Goal: Transaction & Acquisition: Book appointment/travel/reservation

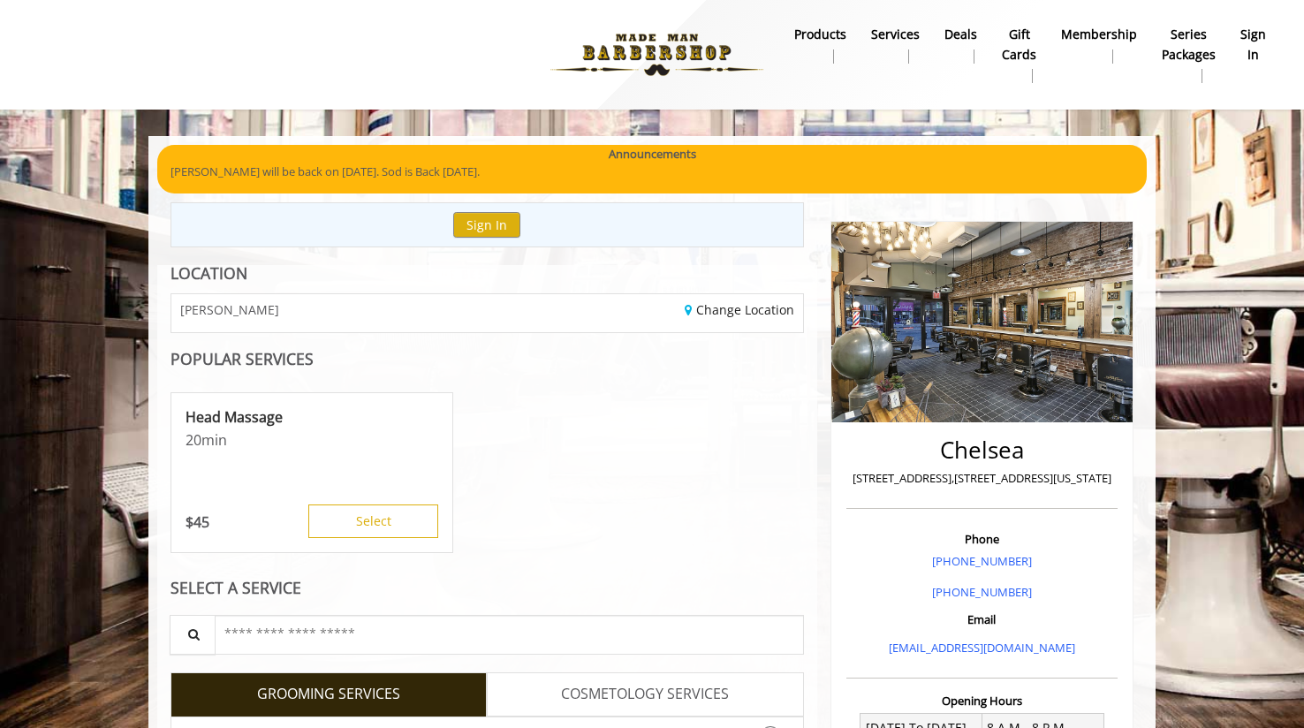
scroll to position [4, 0]
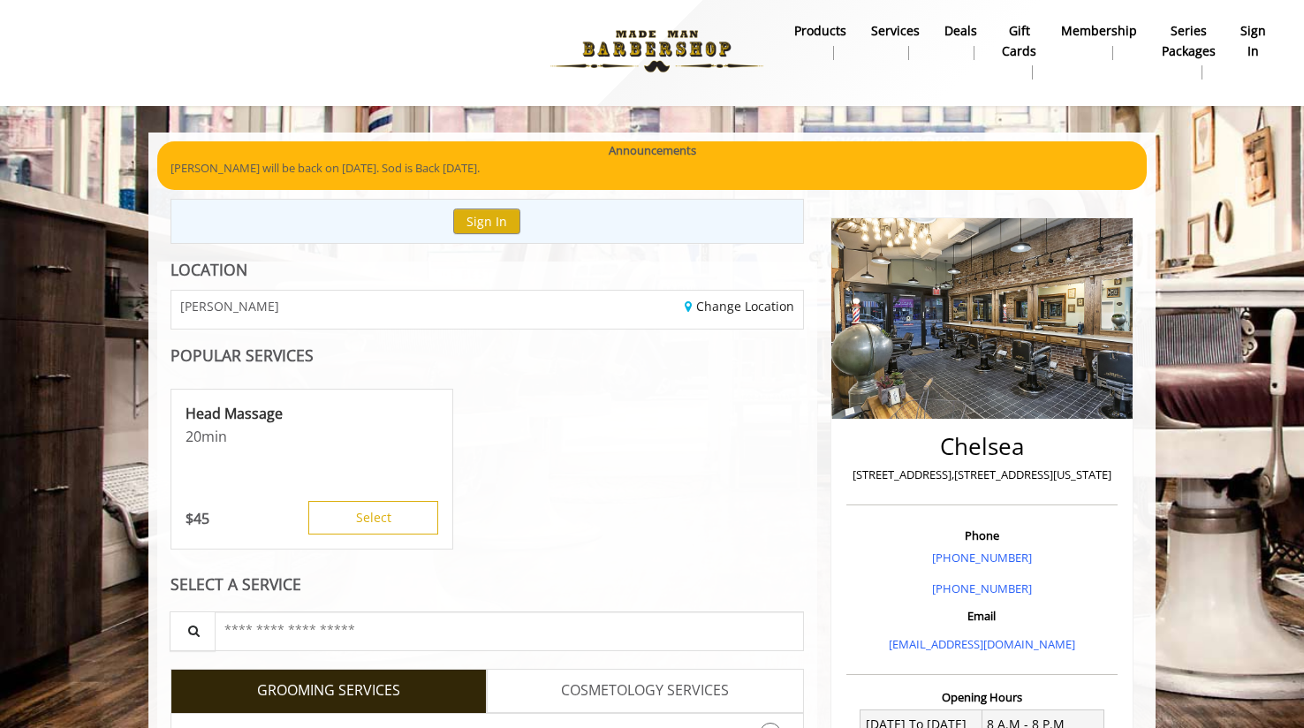
click at [1254, 44] on b "sign in" at bounding box center [1253, 41] width 26 height 40
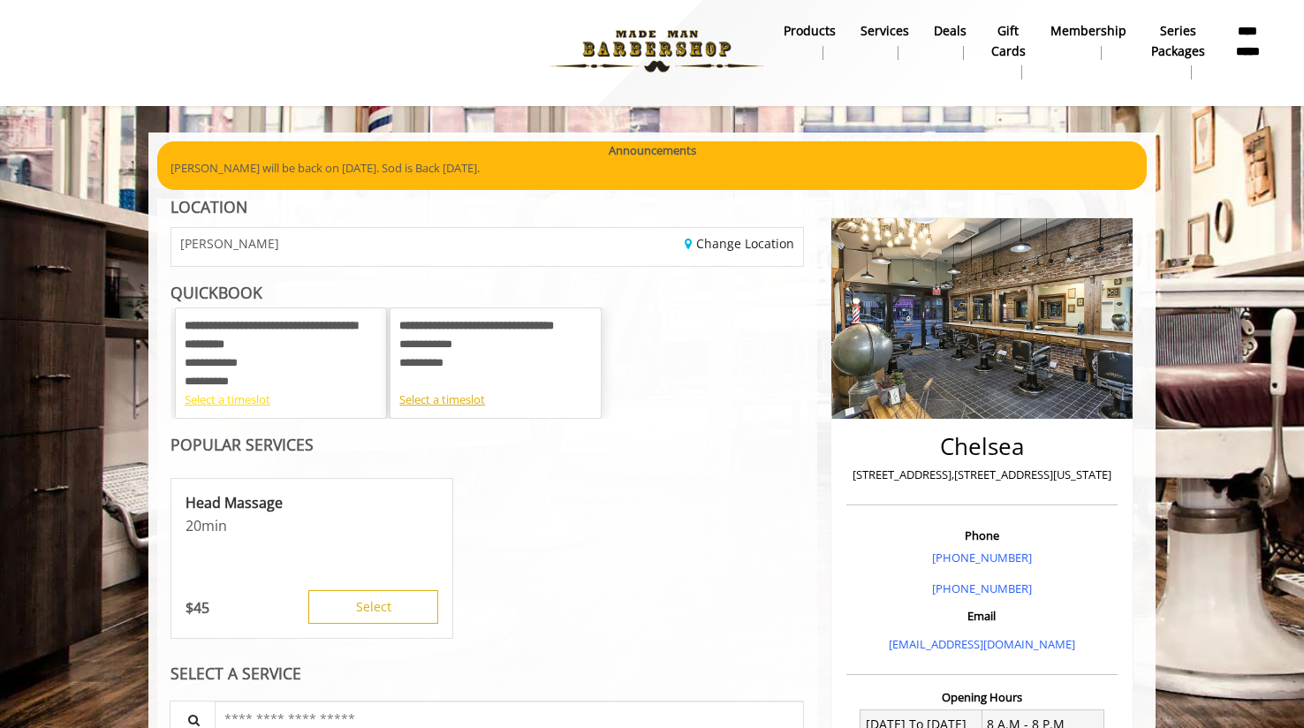
click at [224, 400] on div "Select a timeslot" at bounding box center [281, 399] width 193 height 19
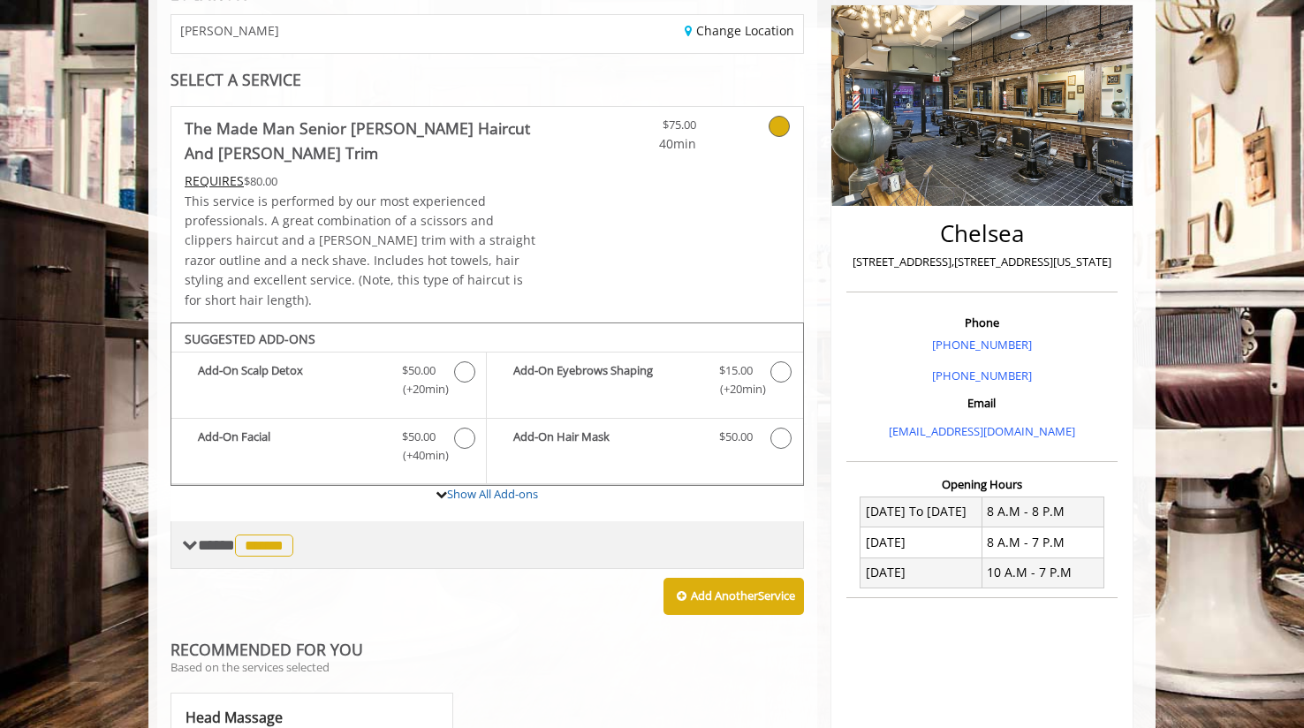
scroll to position [216, 0]
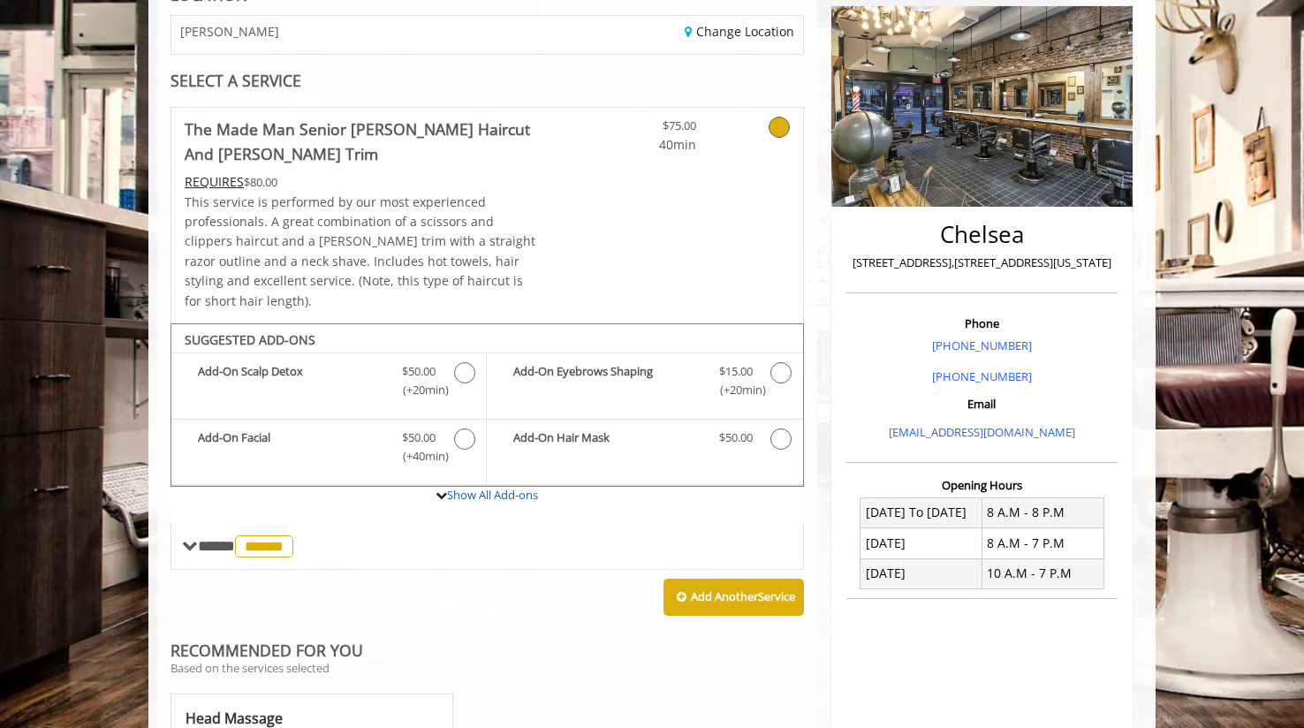
drag, startPoint x: 1160, startPoint y: 172, endPoint x: 1162, endPoint y: 190, distance: 17.8
click at [1162, 190] on body "**********" at bounding box center [652, 565] width 1304 height 1291
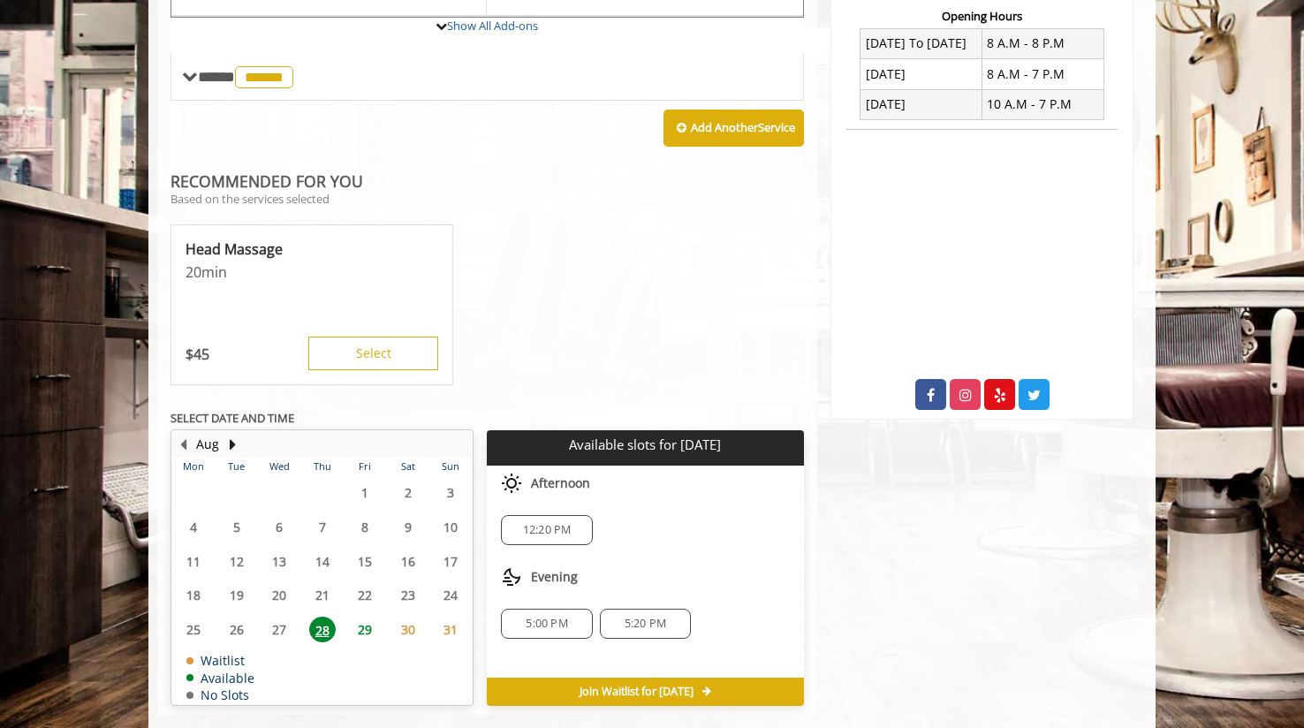
scroll to position [696, 0]
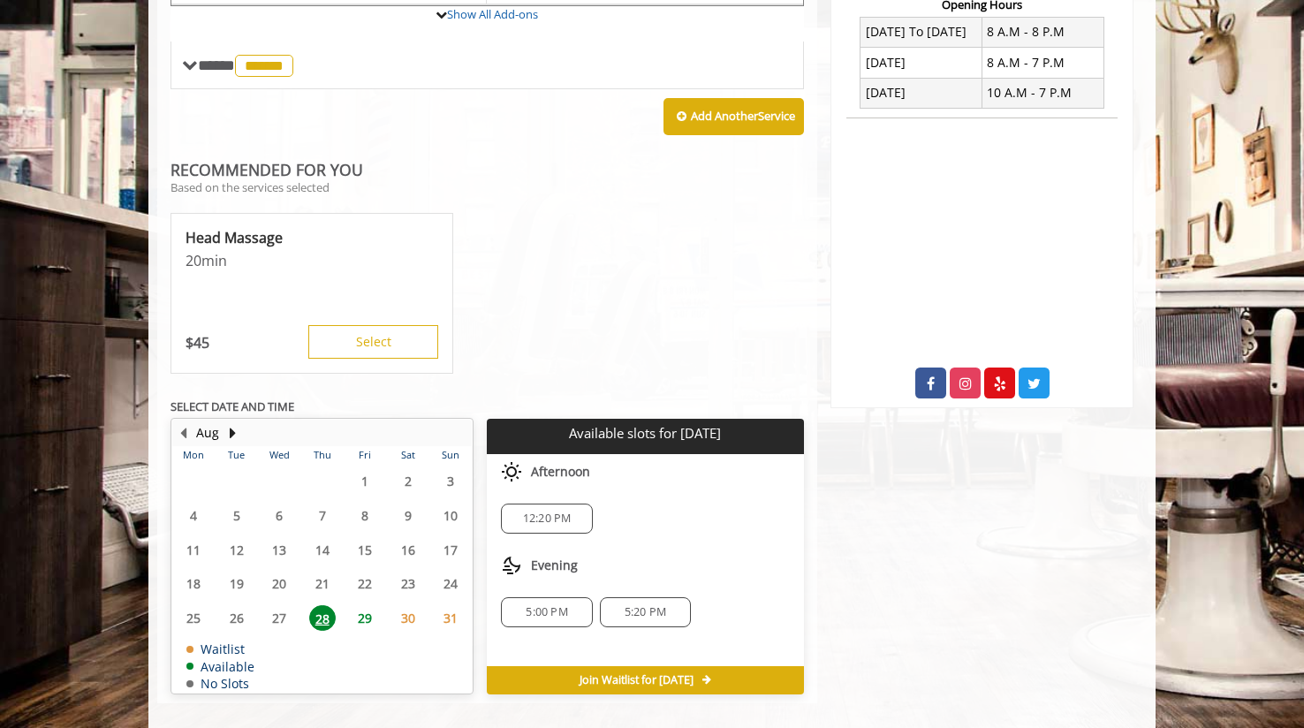
click at [362, 605] on span "29" at bounding box center [365, 618] width 27 height 26
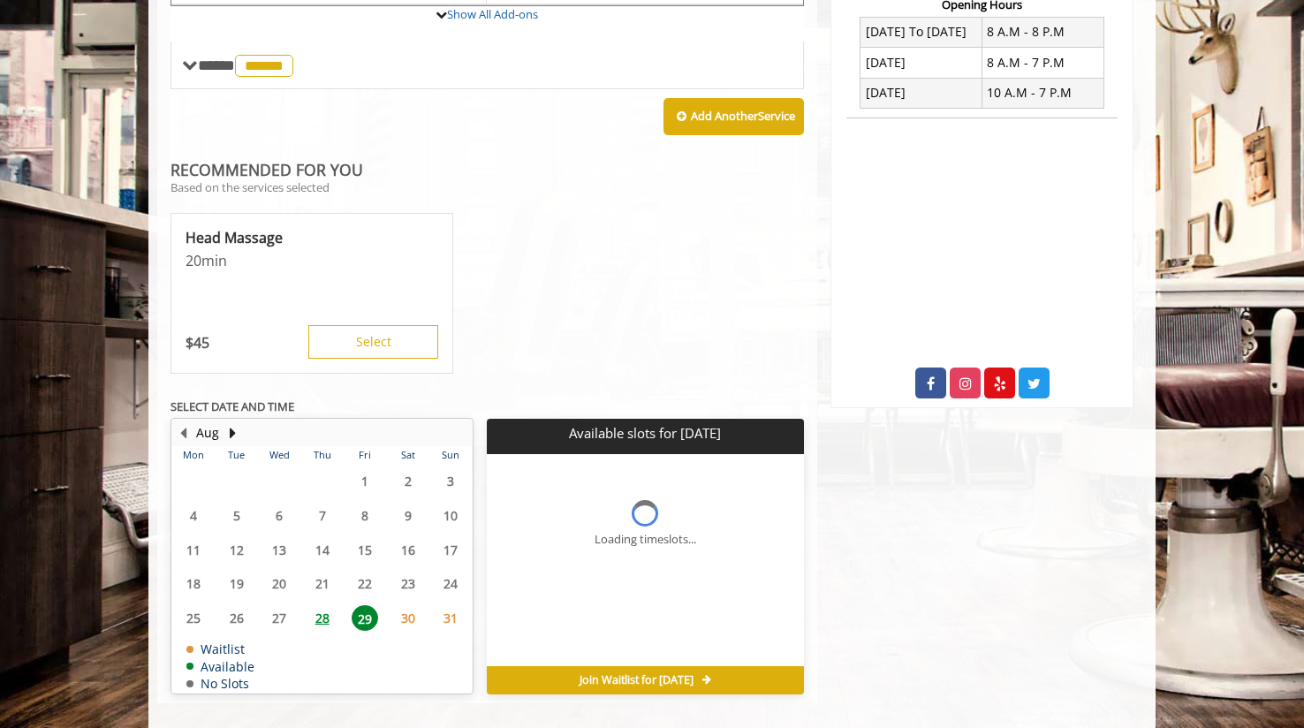
scroll to position [709, 0]
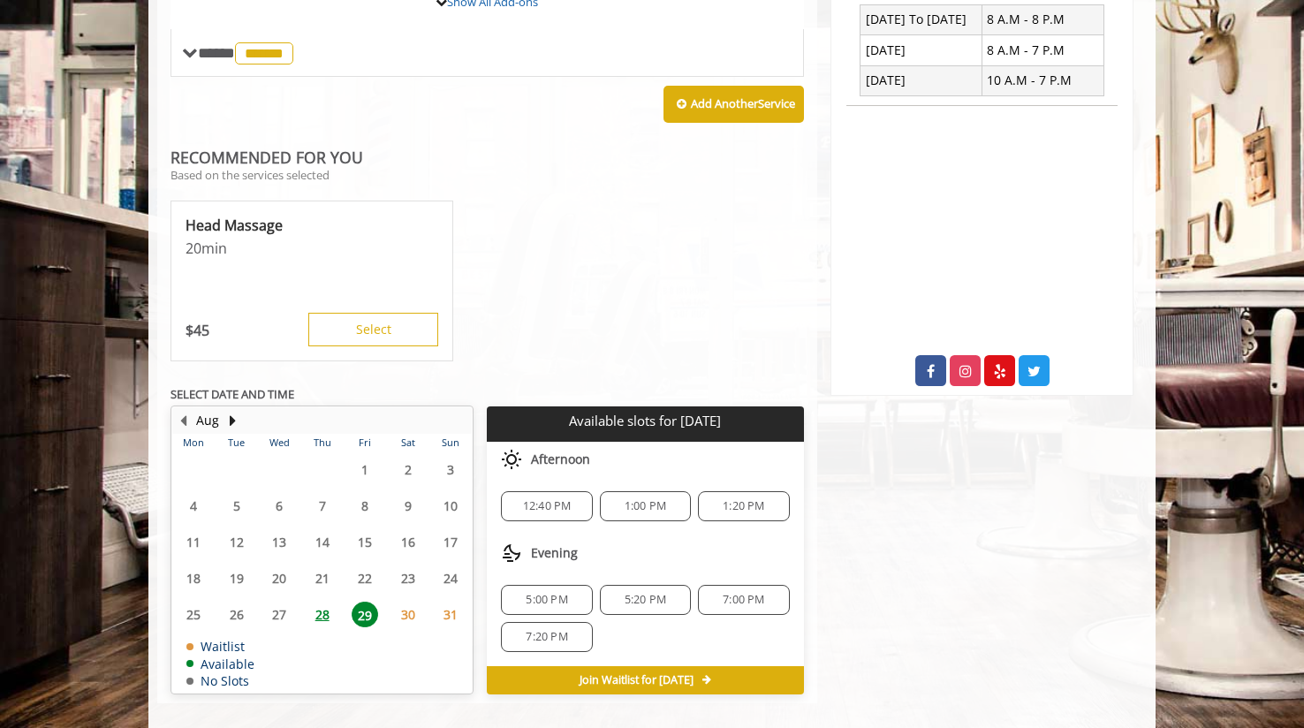
click at [408, 602] on span "30" at bounding box center [408, 615] width 27 height 26
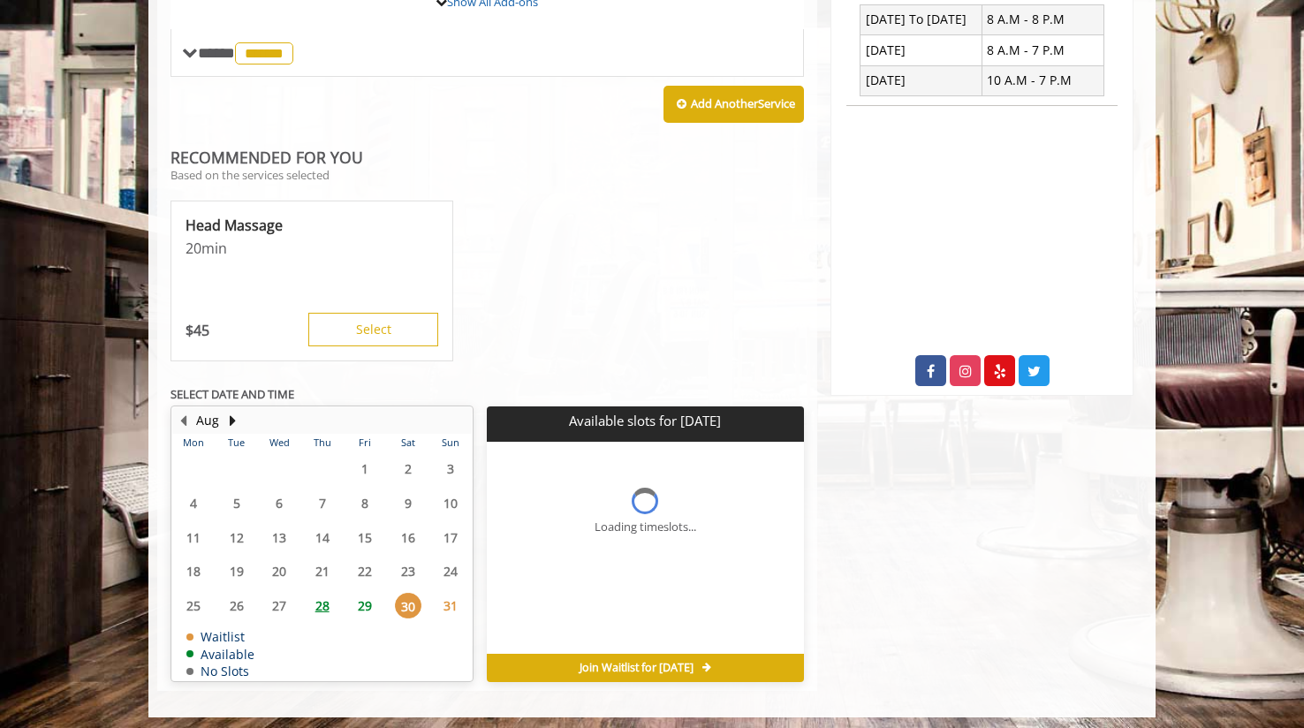
scroll to position [696, 0]
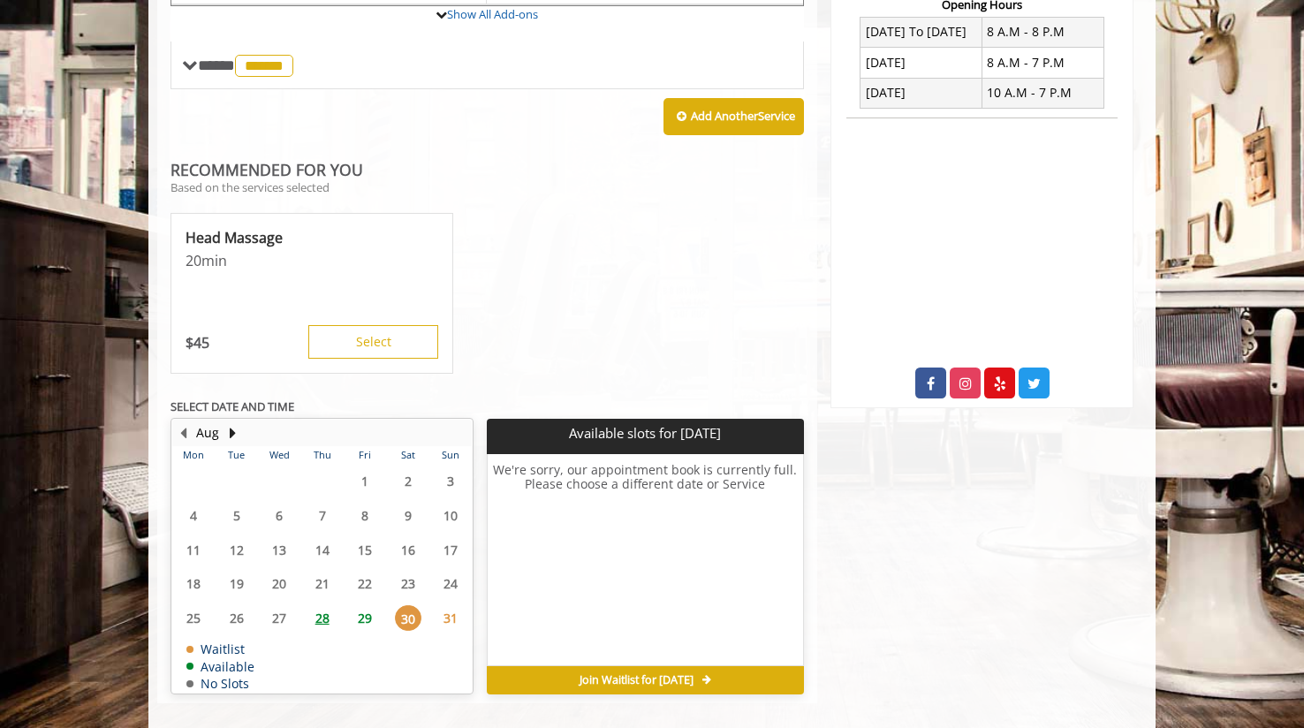
click at [360, 605] on span "29" at bounding box center [365, 618] width 27 height 26
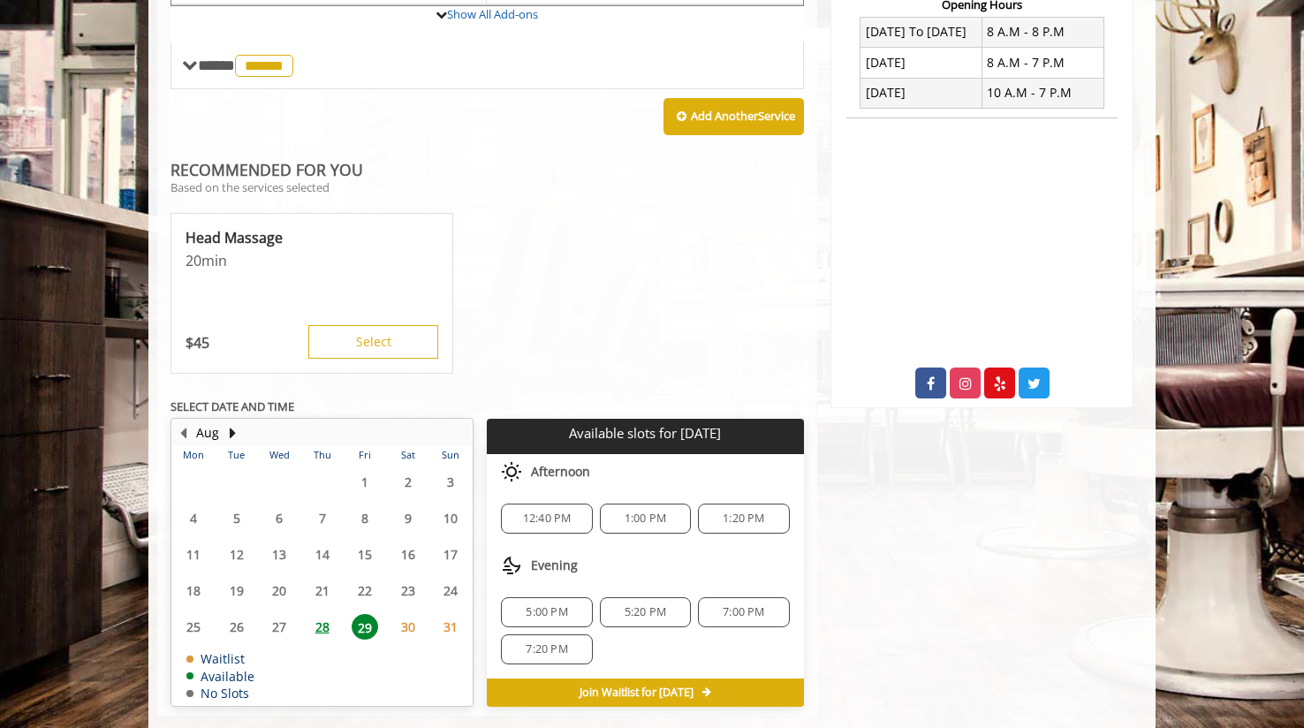
click at [315, 614] on span "28" at bounding box center [322, 627] width 27 height 26
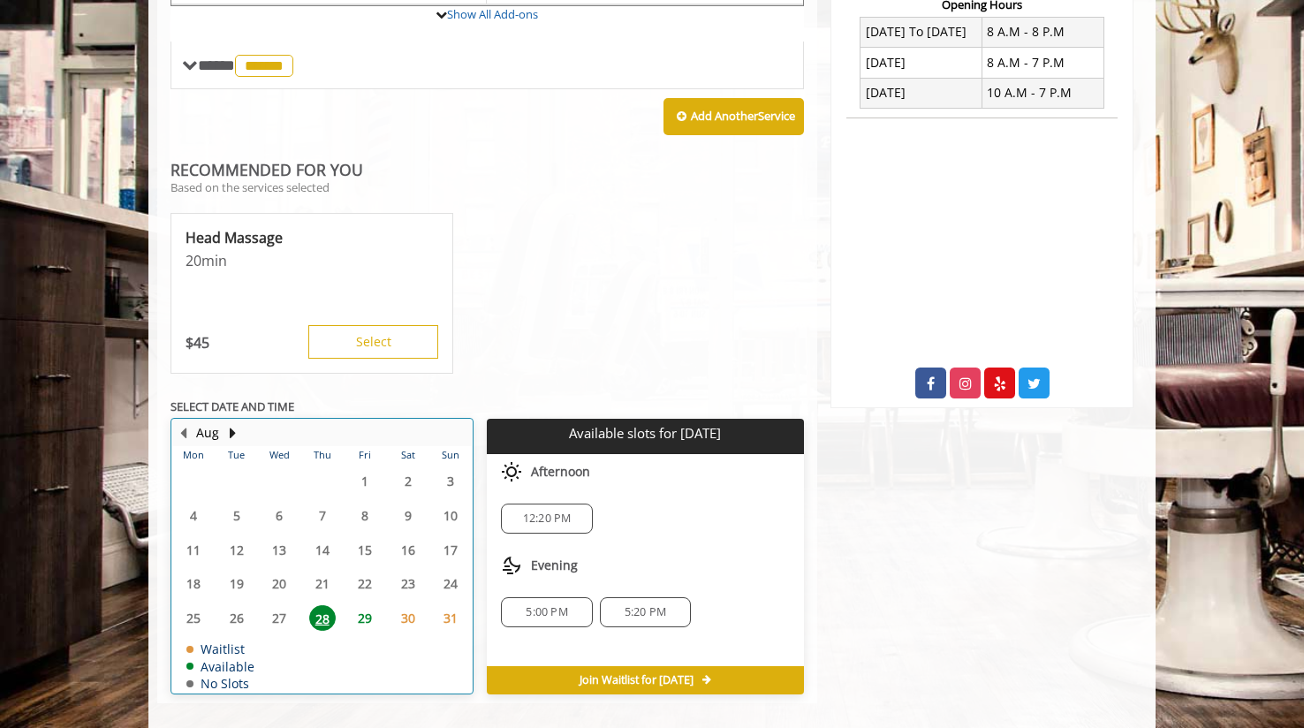
click at [347, 605] on div "29" at bounding box center [364, 618] width 35 height 26
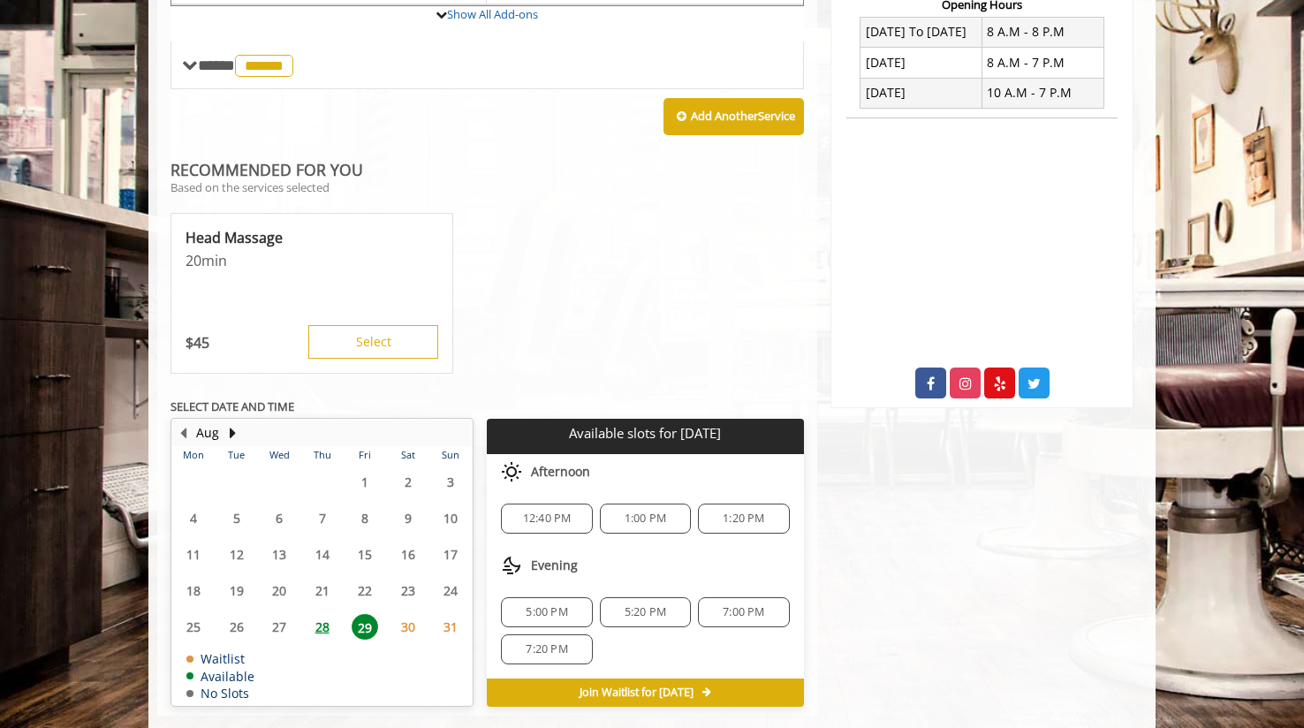
scroll to position [709, 0]
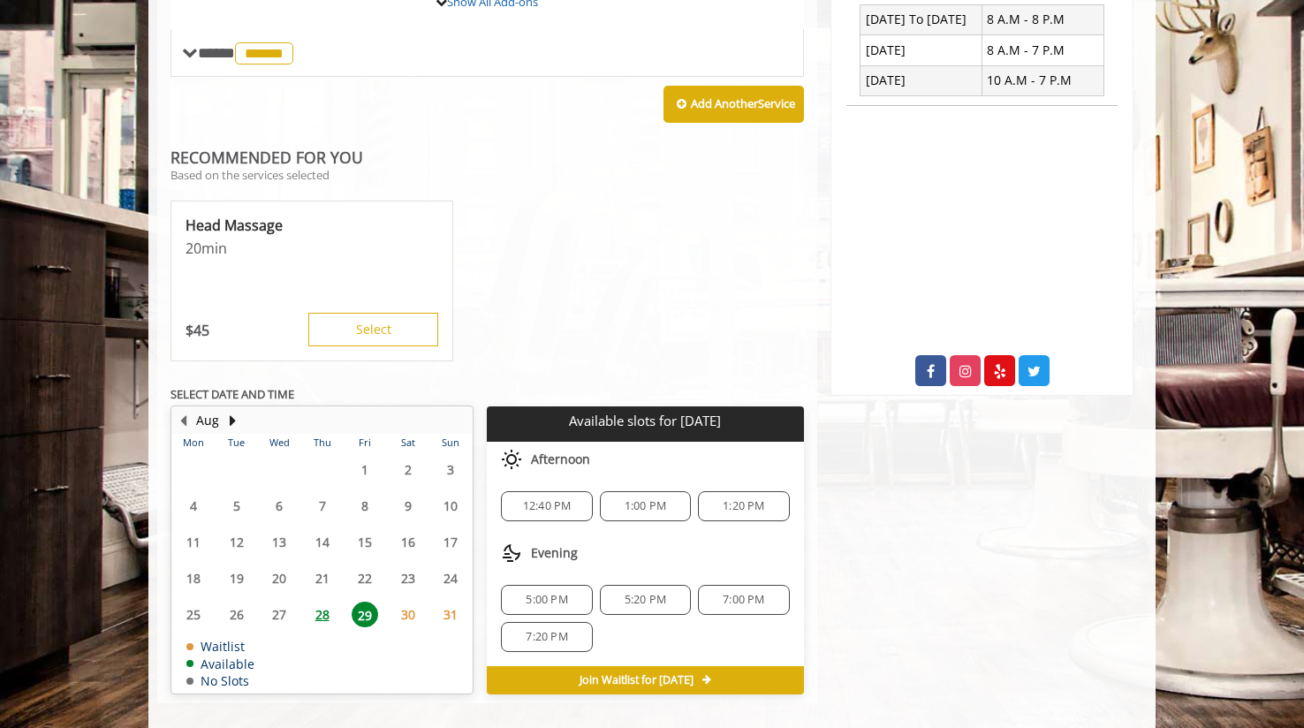
click at [327, 602] on span "28" at bounding box center [322, 615] width 27 height 26
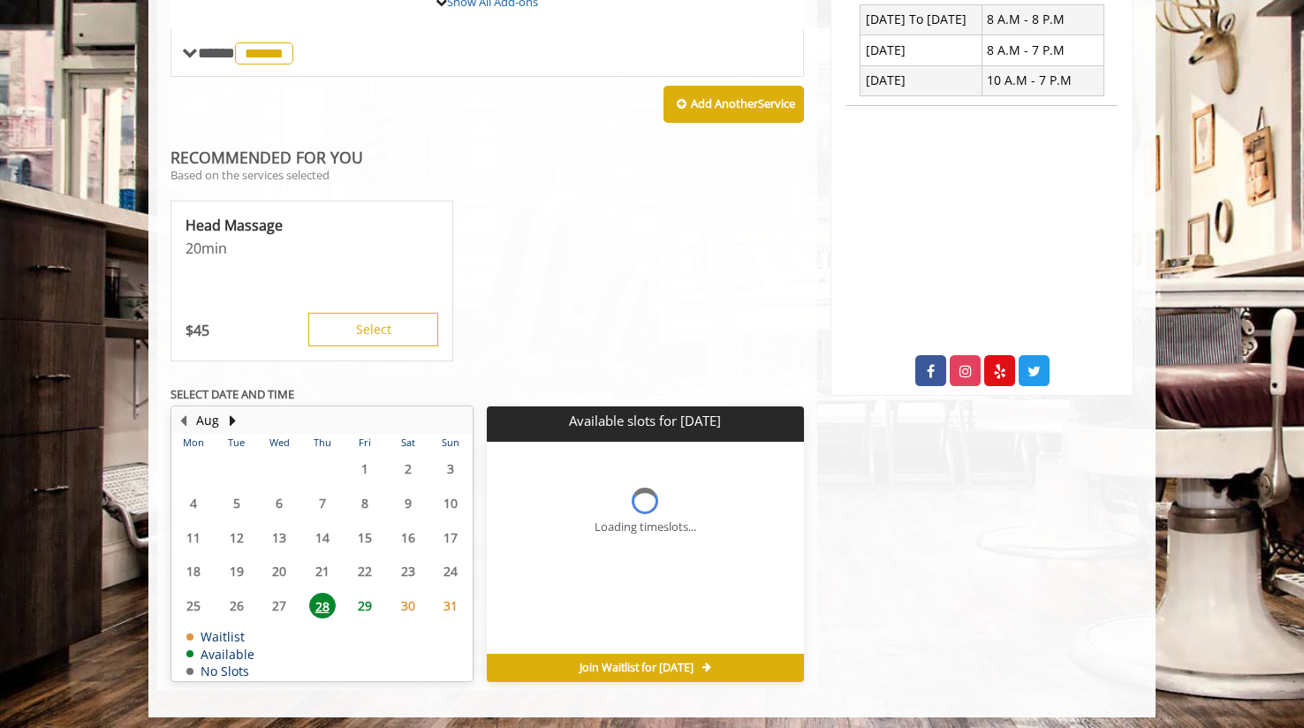
scroll to position [696, 0]
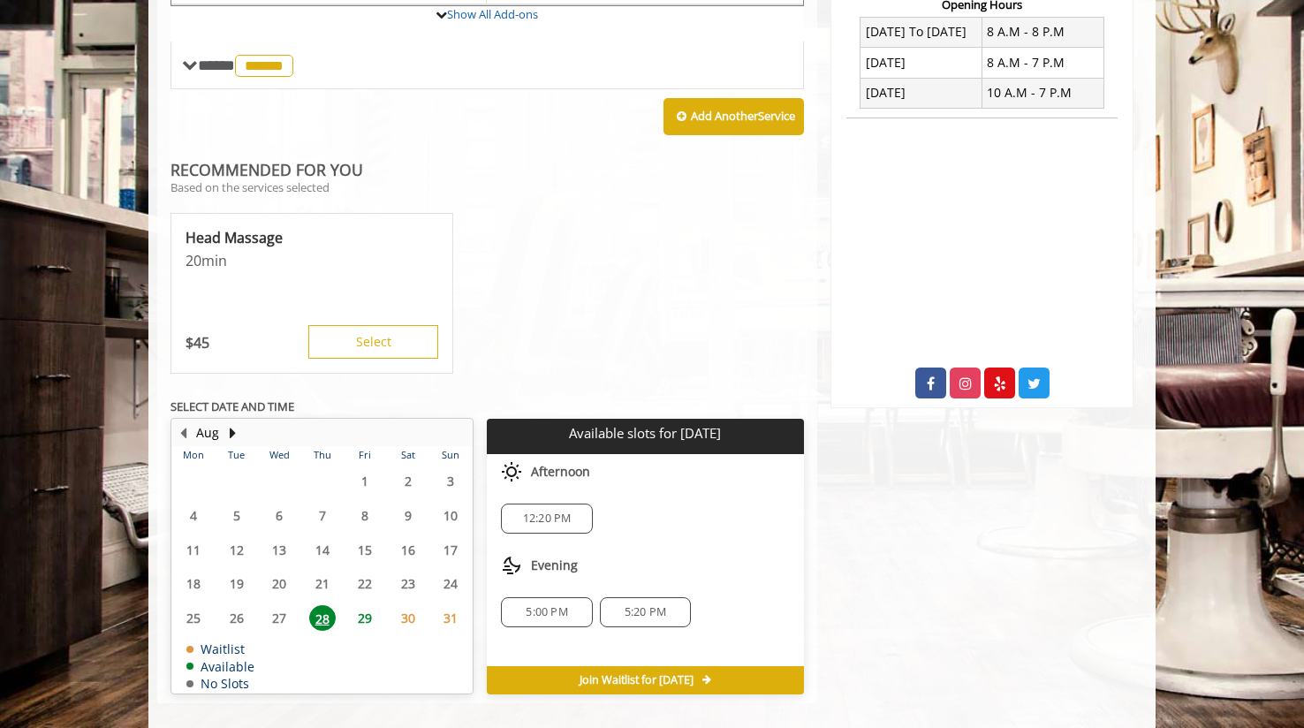
click at [362, 605] on span "29" at bounding box center [365, 618] width 27 height 26
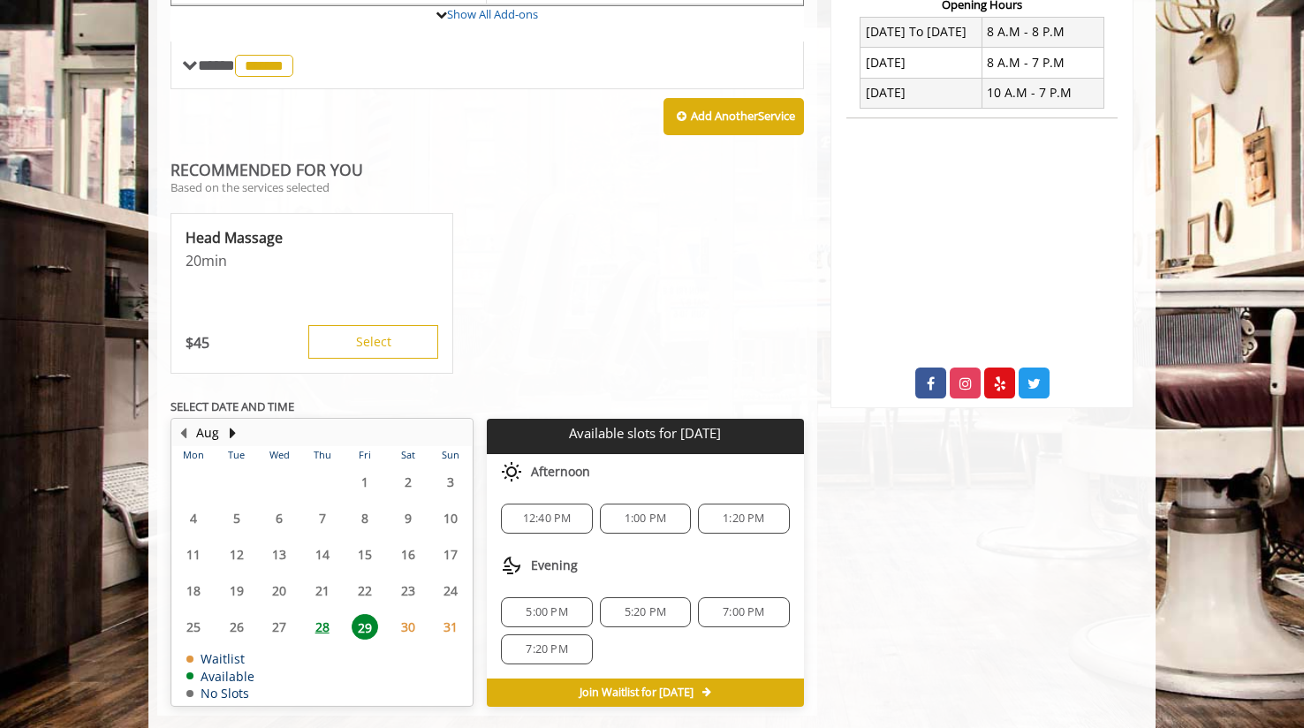
scroll to position [709, 0]
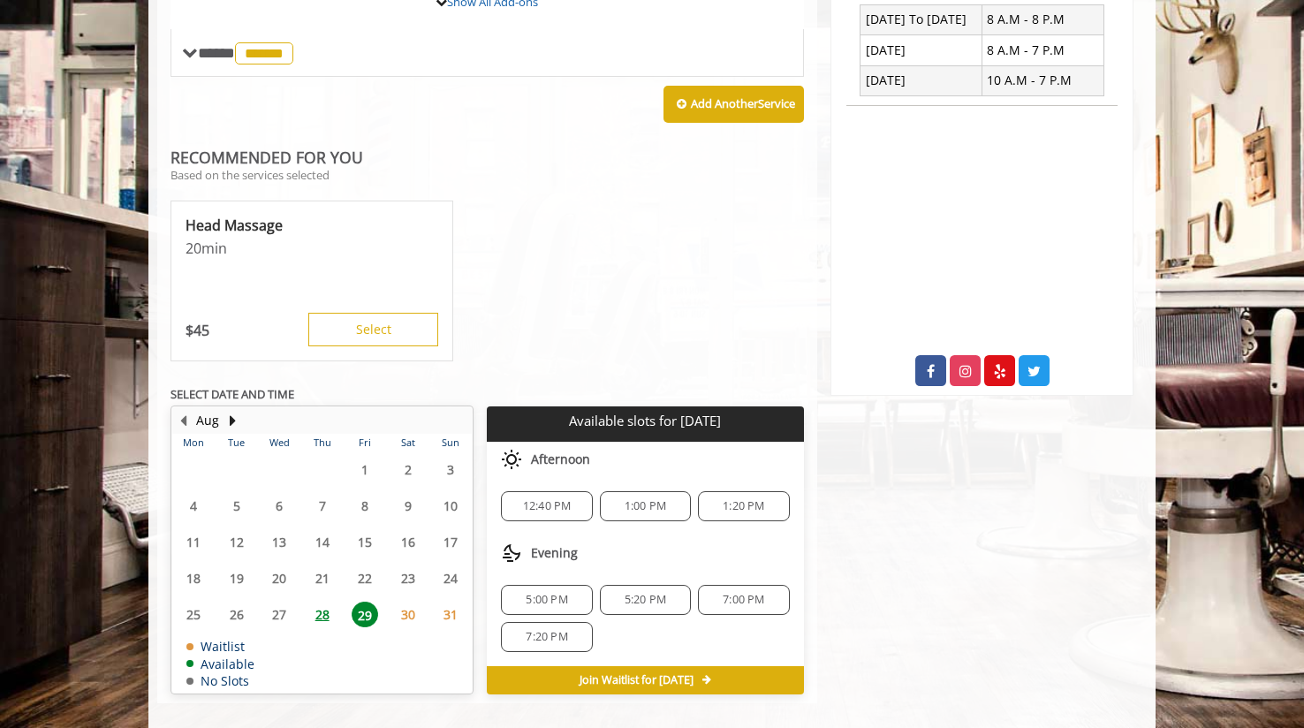
click at [318, 602] on span "28" at bounding box center [322, 615] width 27 height 26
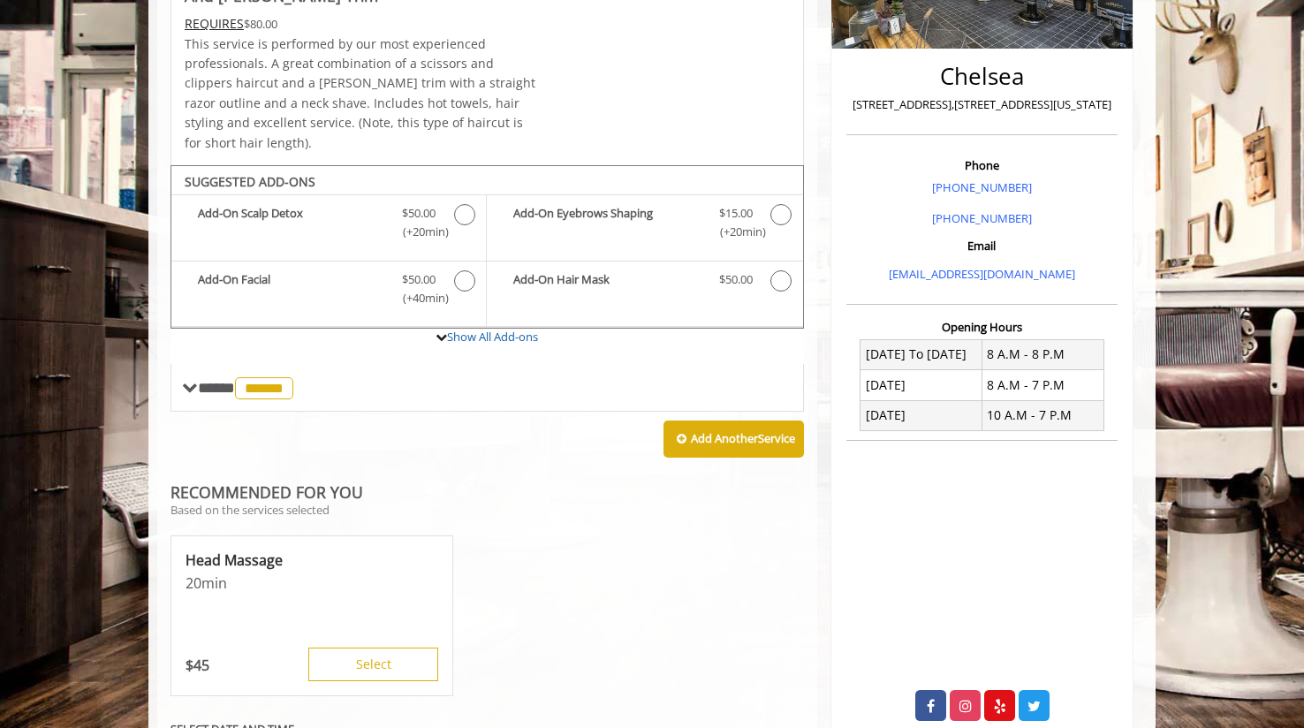
scroll to position [370, 0]
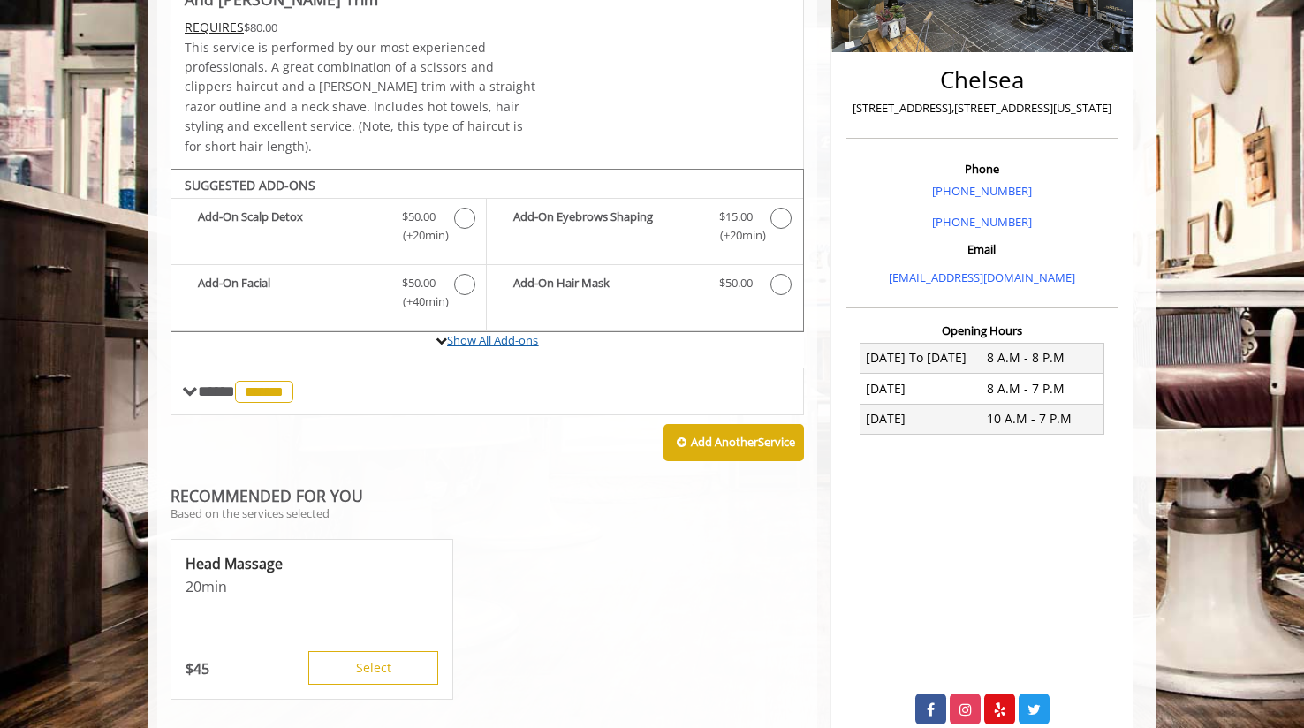
click at [478, 332] on link "Show All Add-ons" at bounding box center [492, 340] width 91 height 16
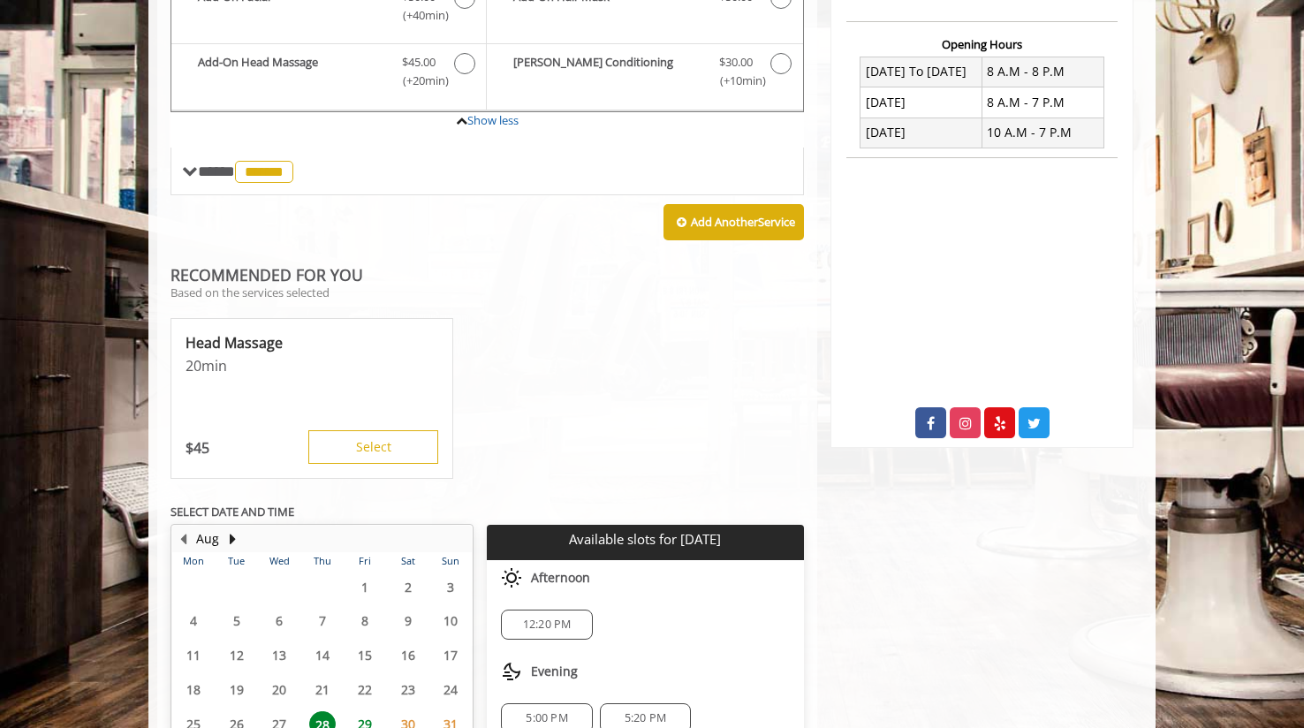
scroll to position [762, 0]
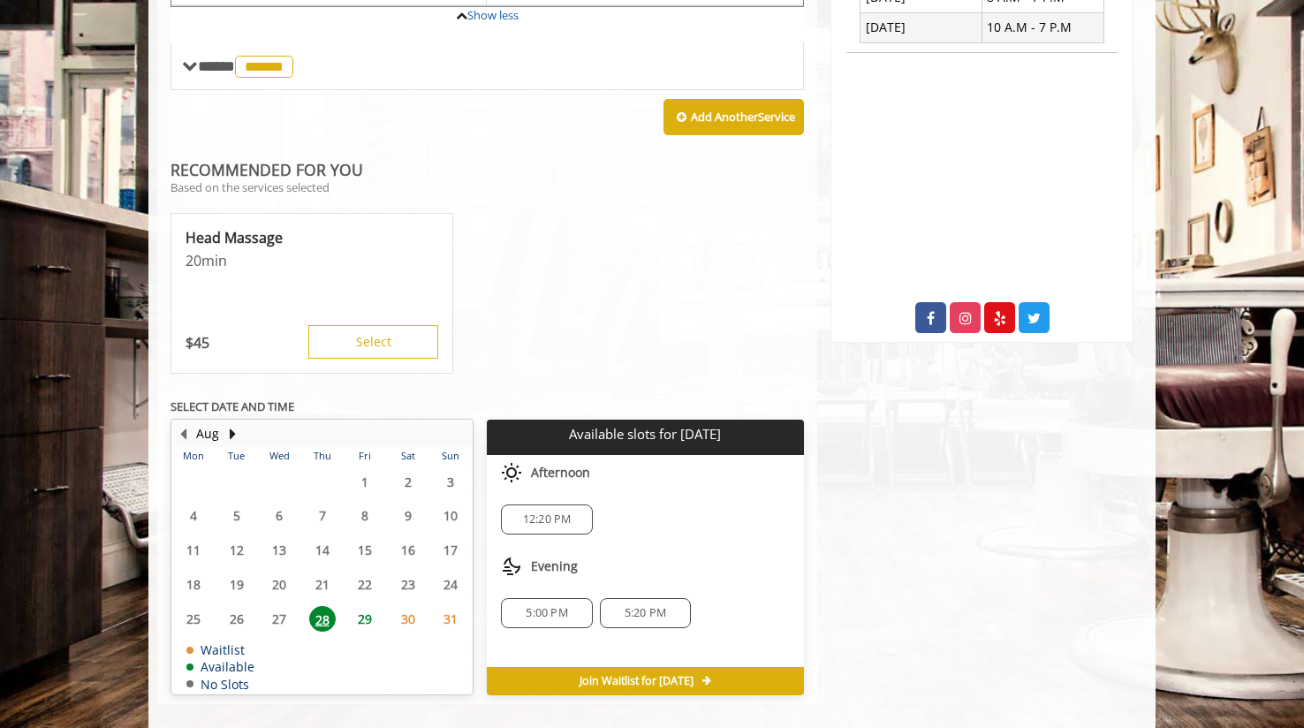
click at [537, 606] on span "5:00 PM" at bounding box center [547, 613] width 42 height 14
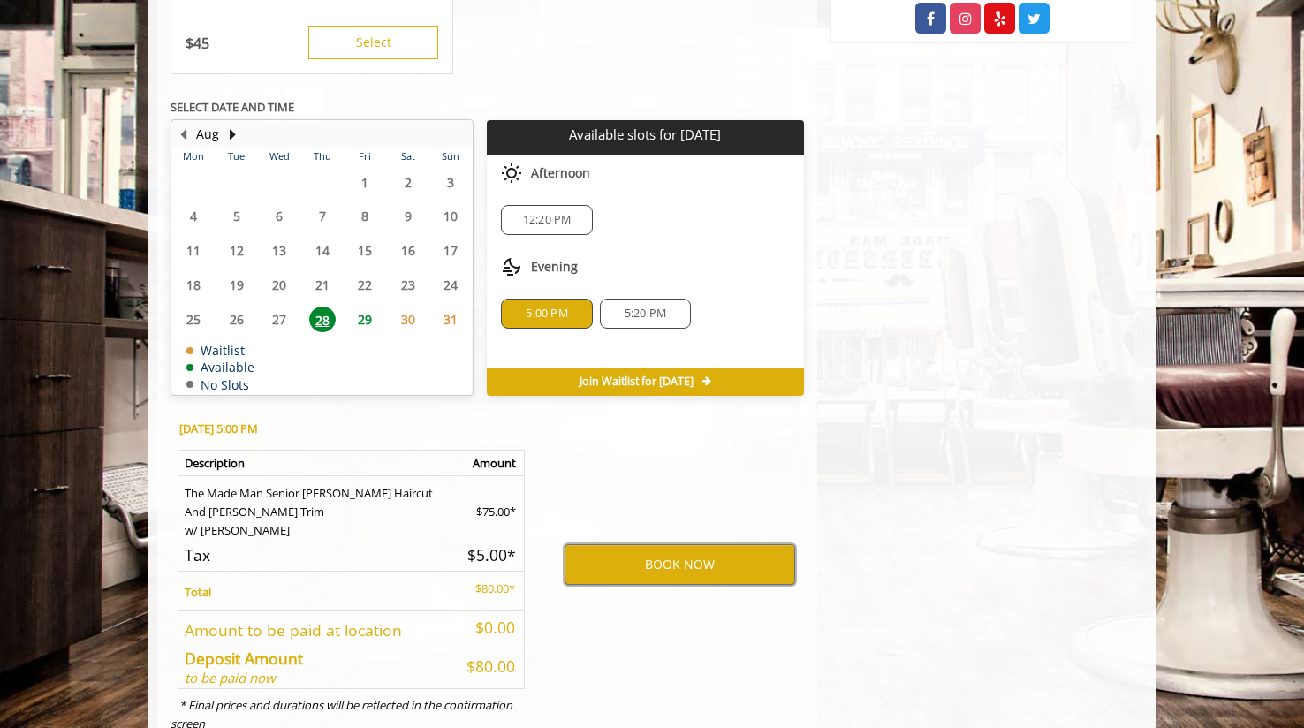
scroll to position [1100, 0]
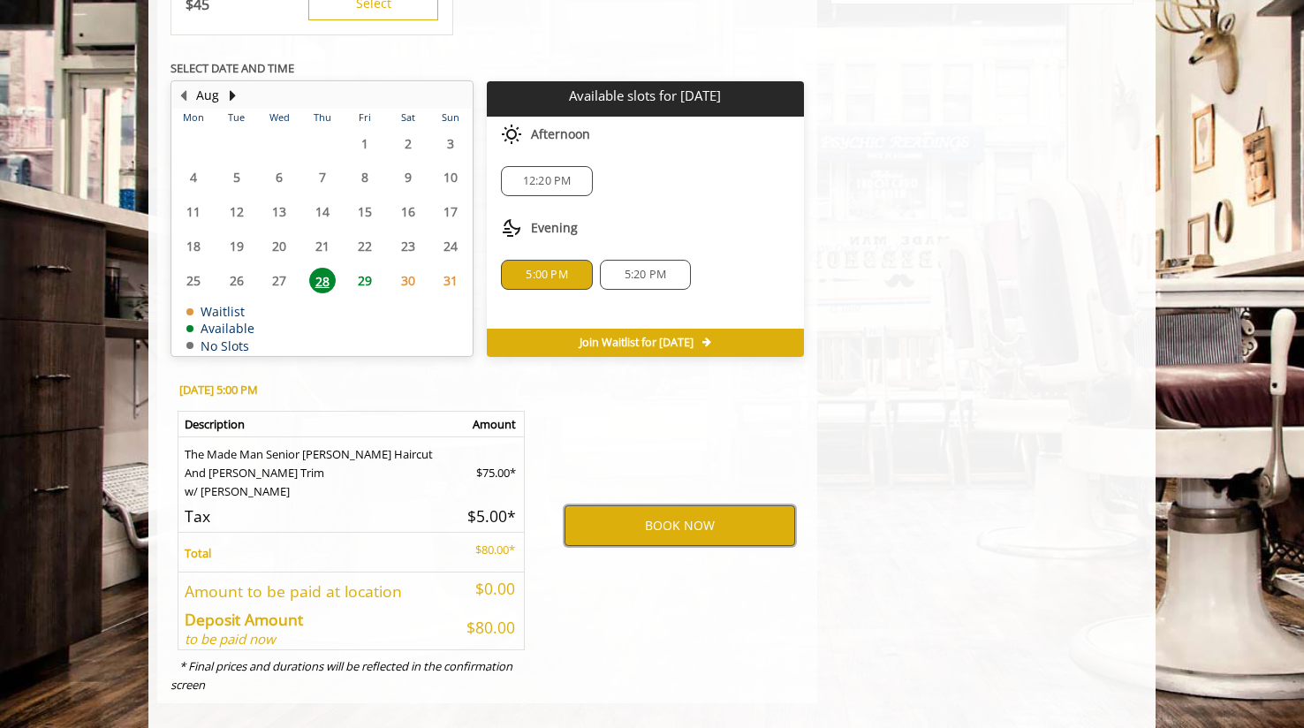
click at [666, 515] on button "BOOK NOW" at bounding box center [680, 525] width 231 height 41
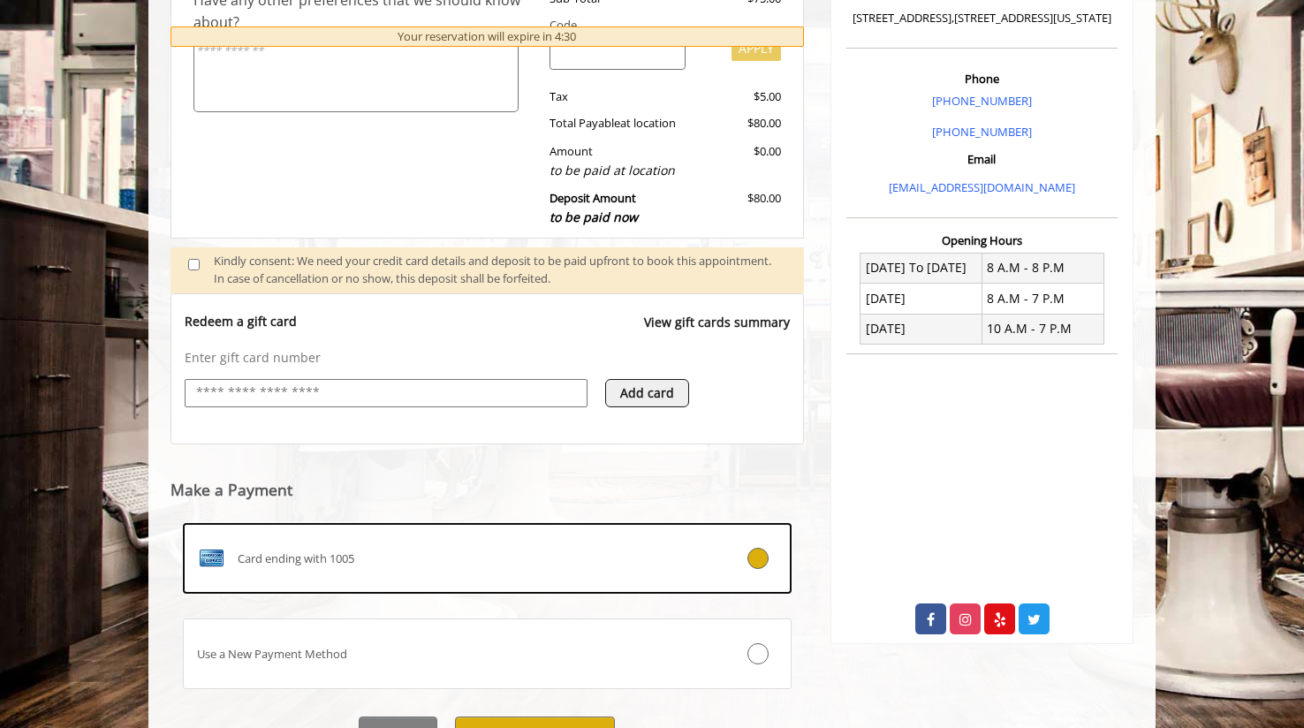
scroll to position [459, 0]
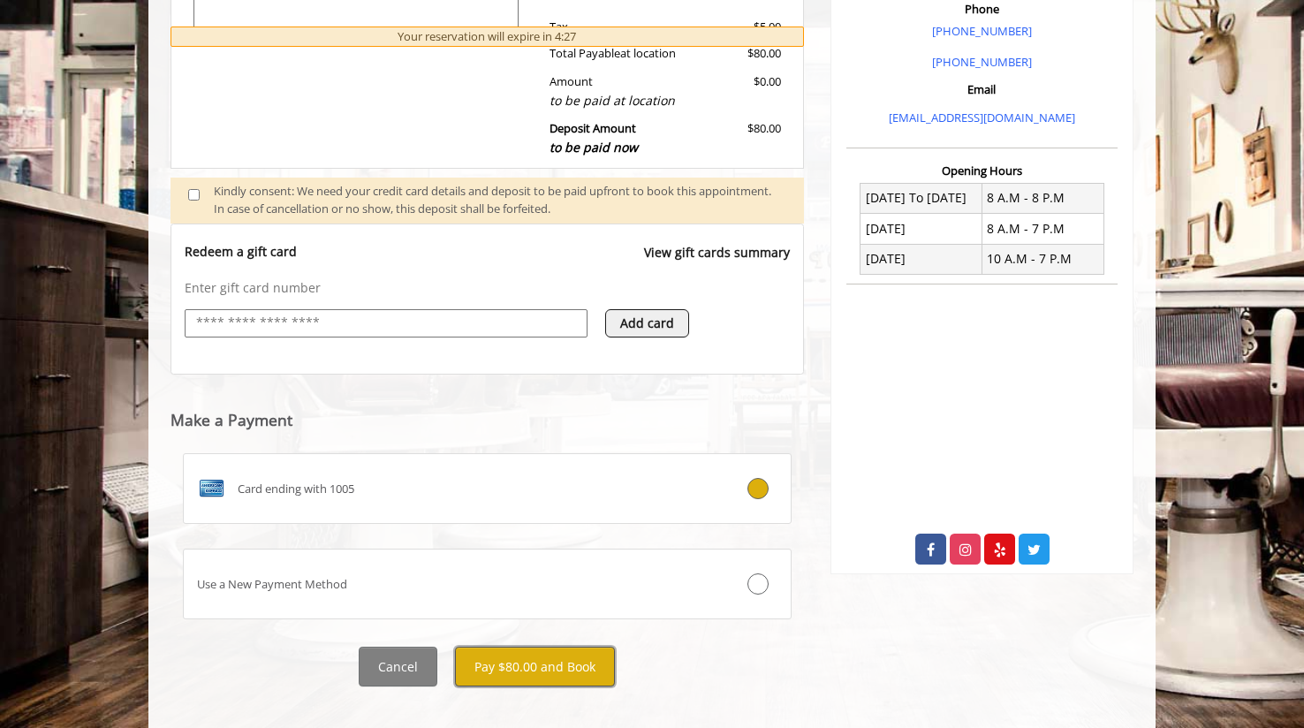
click at [523, 649] on button "Pay $80.00 and Book" at bounding box center [535, 667] width 160 height 40
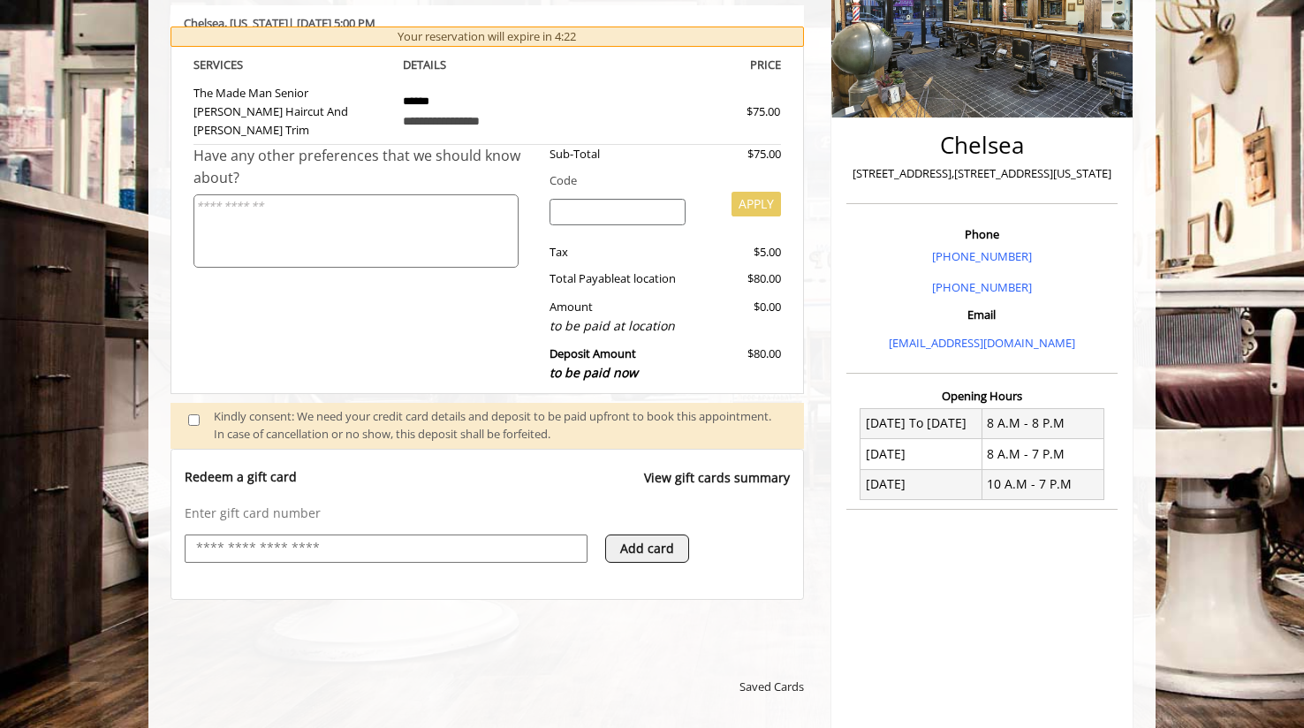
scroll to position [147, 0]
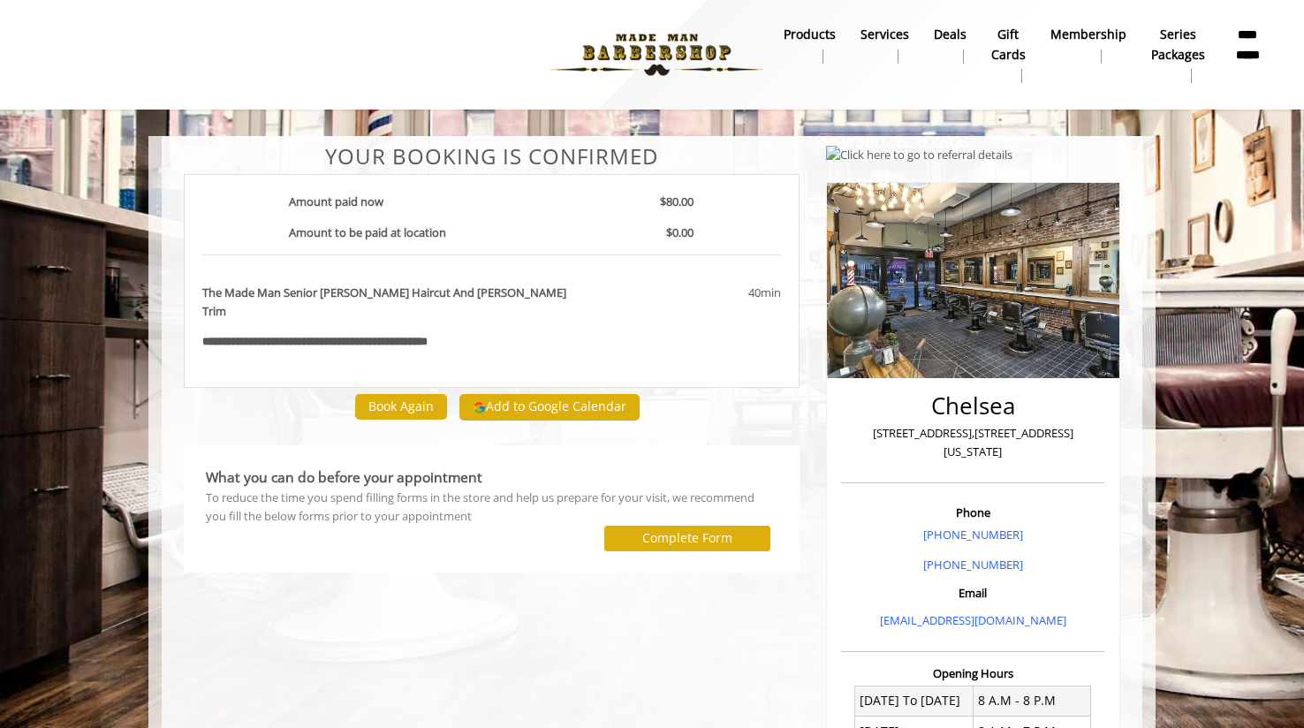
scroll to position [4, 0]
